Goal: Task Accomplishment & Management: Manage account settings

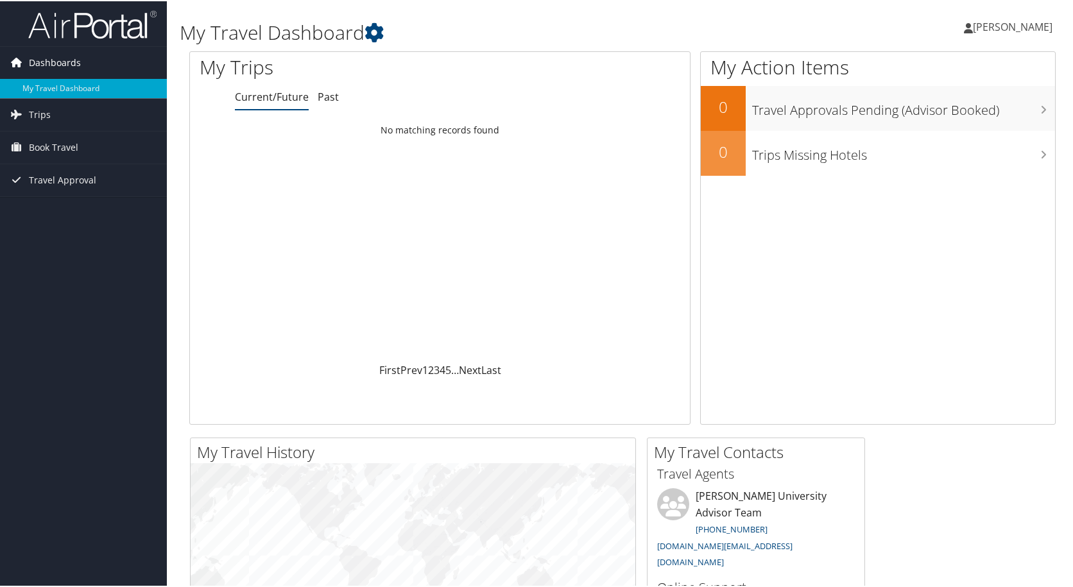
click at [71, 68] on span "Dashboards" at bounding box center [55, 62] width 52 height 32
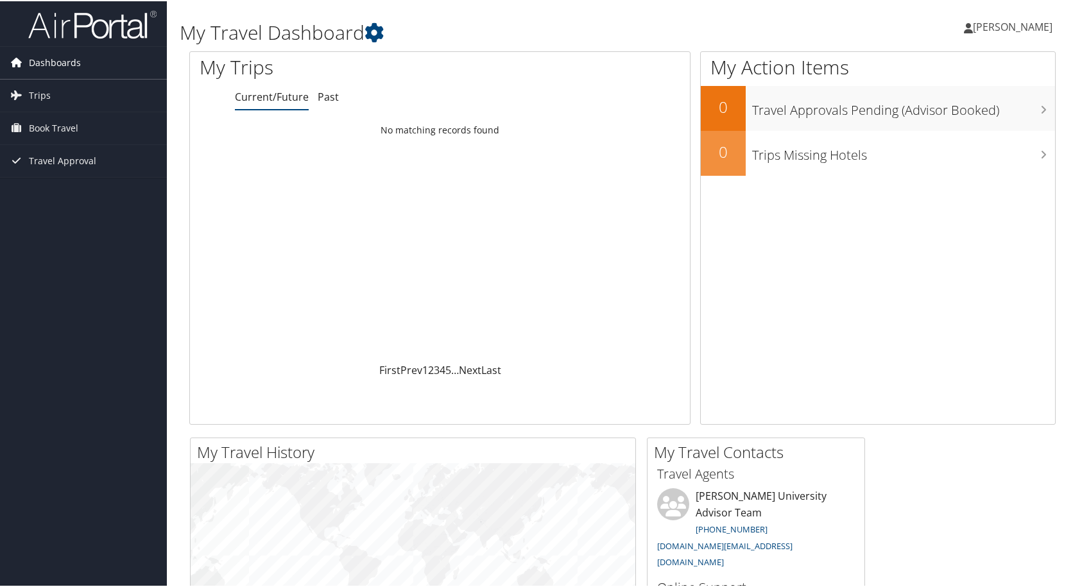
click at [71, 68] on span "Dashboards" at bounding box center [55, 62] width 52 height 32
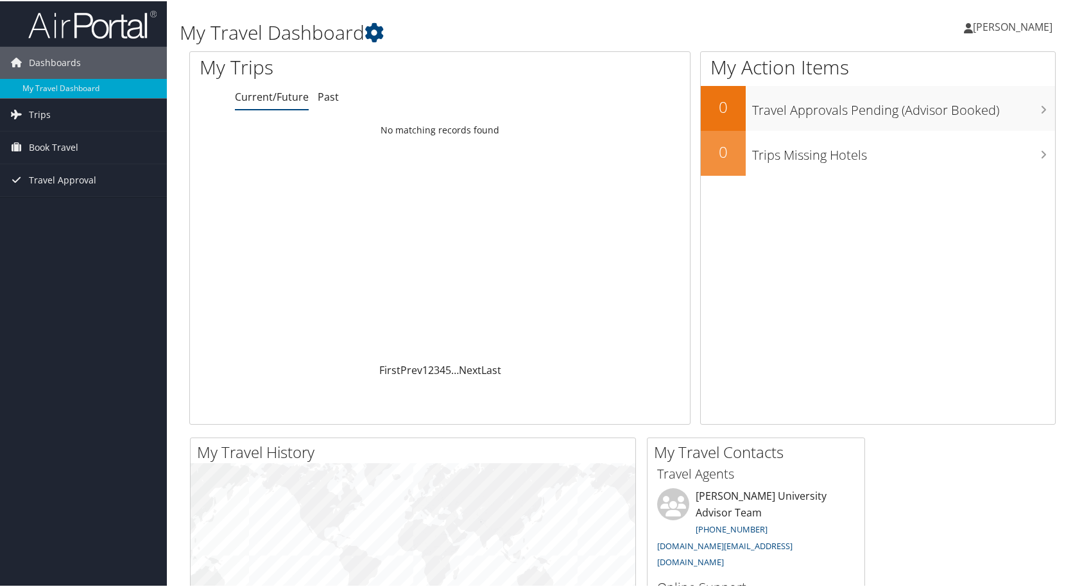
click at [988, 32] on link "[PERSON_NAME]" at bounding box center [1014, 25] width 101 height 39
click at [936, 114] on link "View Travel Profile" at bounding box center [978, 114] width 143 height 22
